Goal: Transaction & Acquisition: Purchase product/service

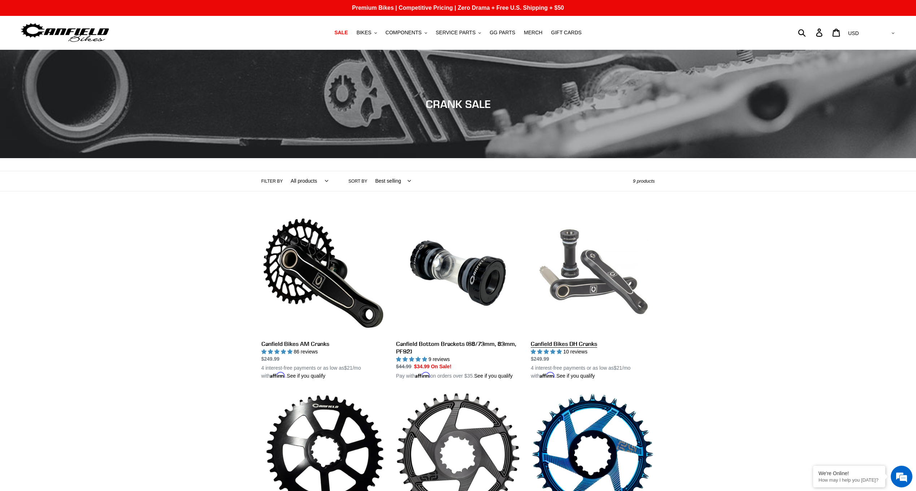
click at [611, 294] on link "Canfield Bikes DH Cranks" at bounding box center [593, 295] width 124 height 169
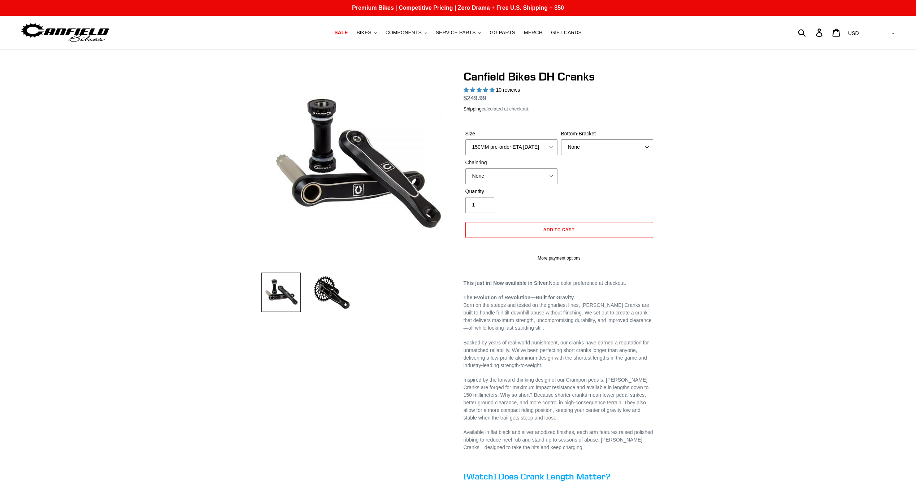
select select "highest-rating"
click at [549, 176] on select "None 34t Round" at bounding box center [511, 176] width 92 height 16
click at [548, 176] on select "None 34t Round" at bounding box center [511, 176] width 92 height 16
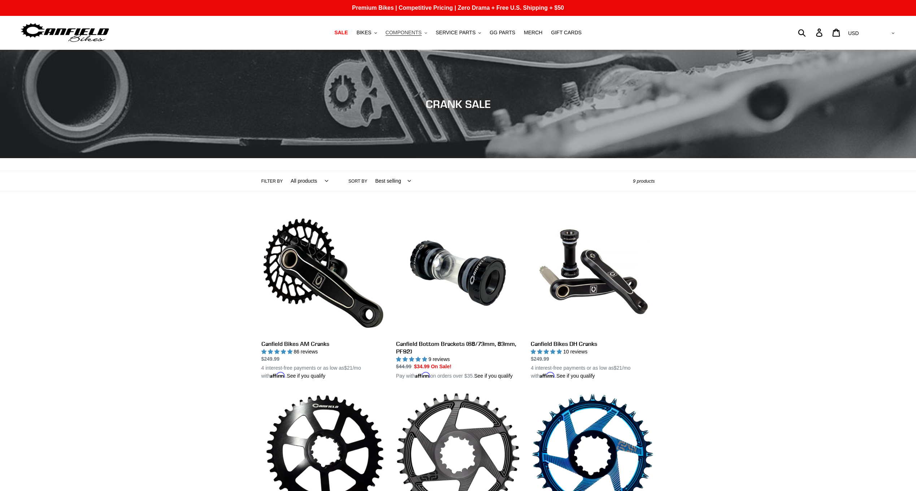
click at [422, 32] on span "COMPONENTS" at bounding box center [404, 33] width 36 height 6
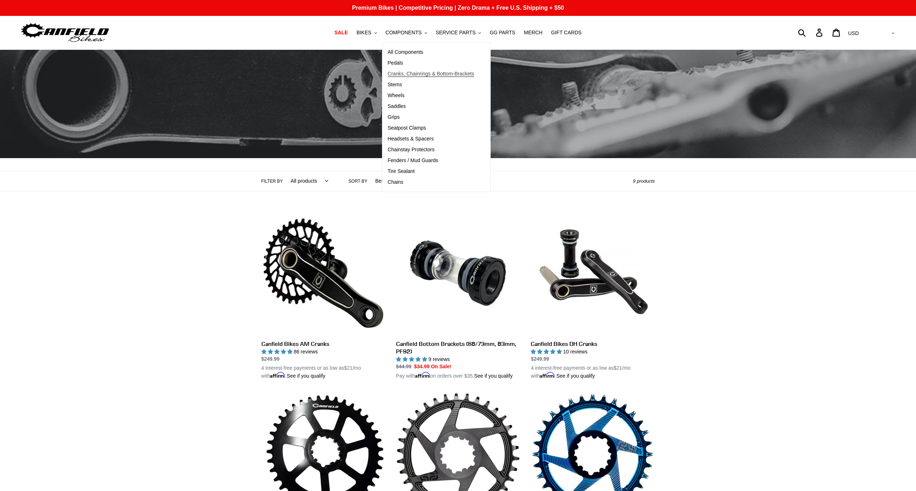
click at [404, 72] on span "Cranks, Chainrings & Bottom-Brackets" at bounding box center [431, 74] width 87 height 6
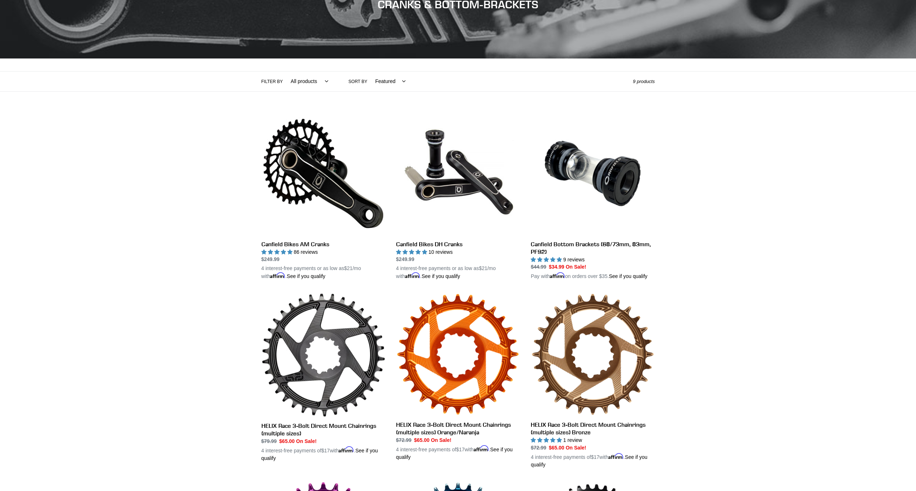
scroll to position [87, 0]
